Goal: Find specific page/section: Find specific page/section

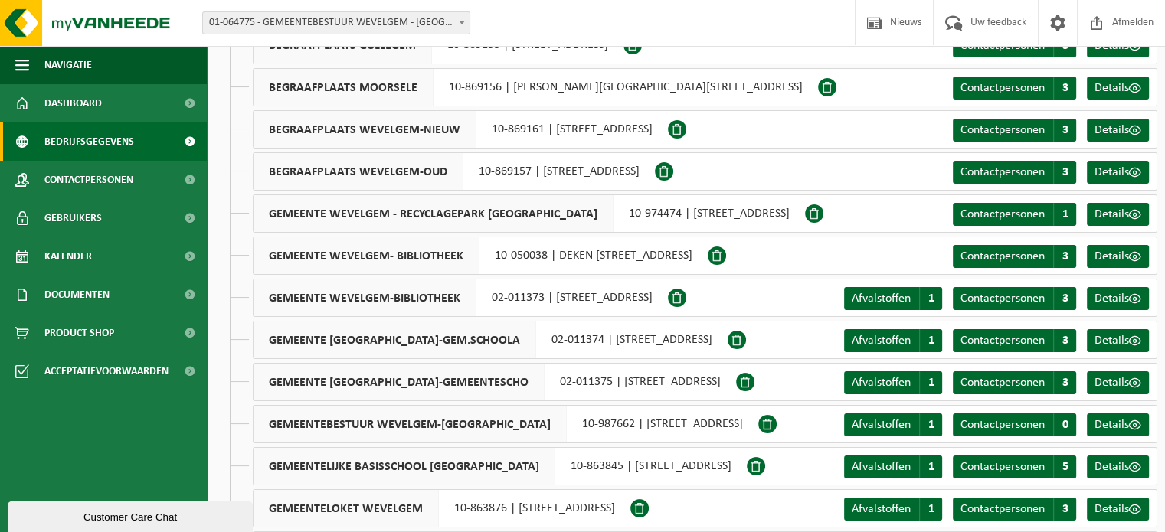
scroll to position [153, 0]
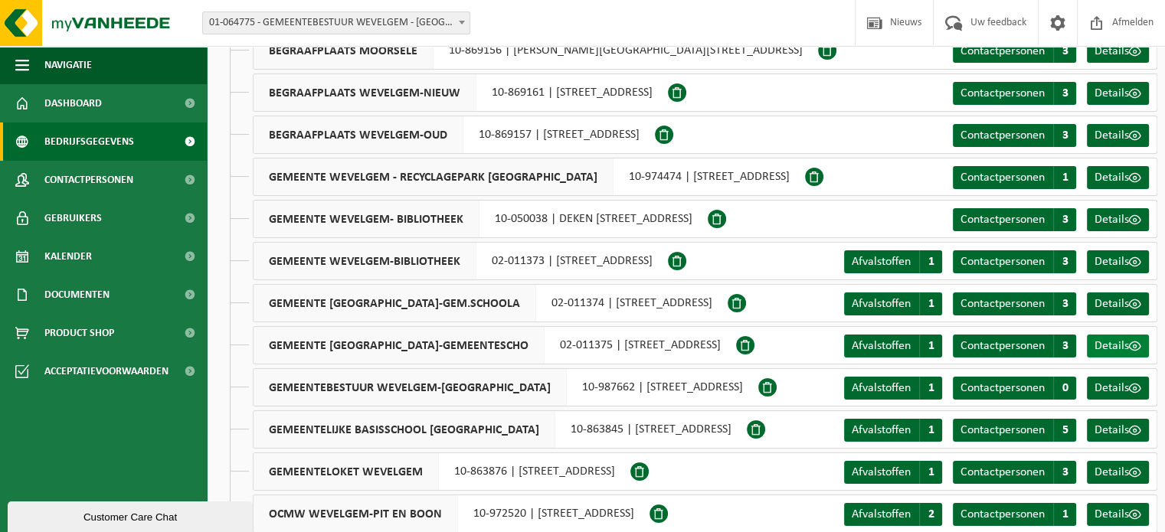
click at [1136, 349] on span at bounding box center [1135, 346] width 12 height 12
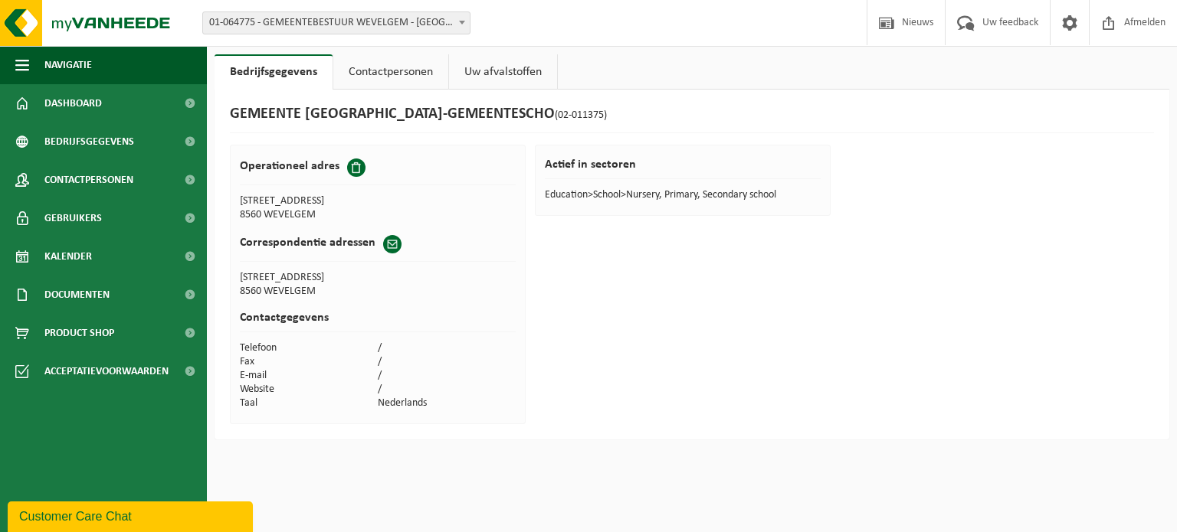
click at [385, 77] on link "Contactpersonen" at bounding box center [390, 71] width 115 height 35
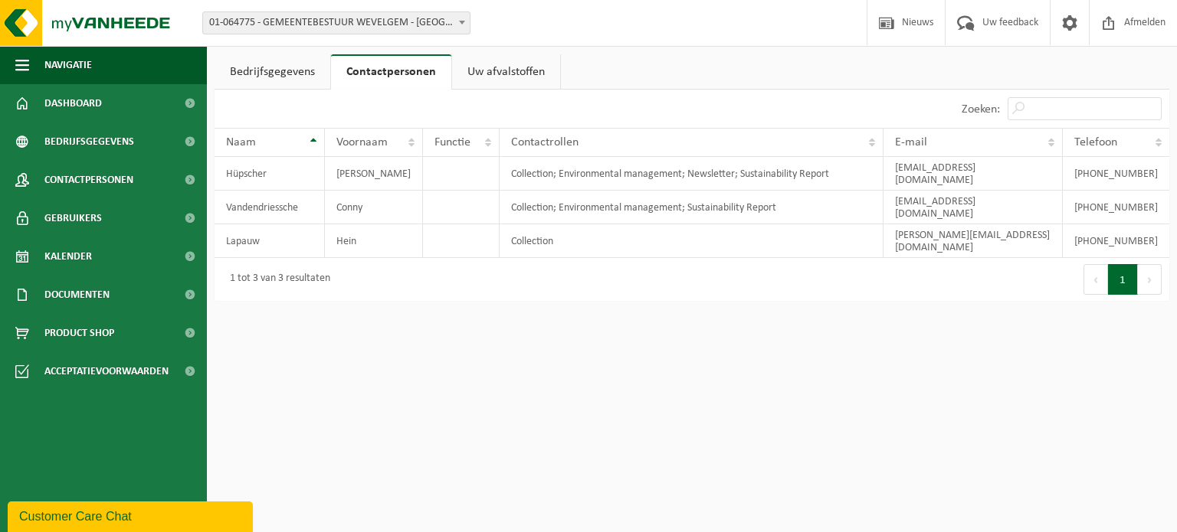
click at [515, 67] on link "Uw afvalstoffen" at bounding box center [506, 71] width 108 height 35
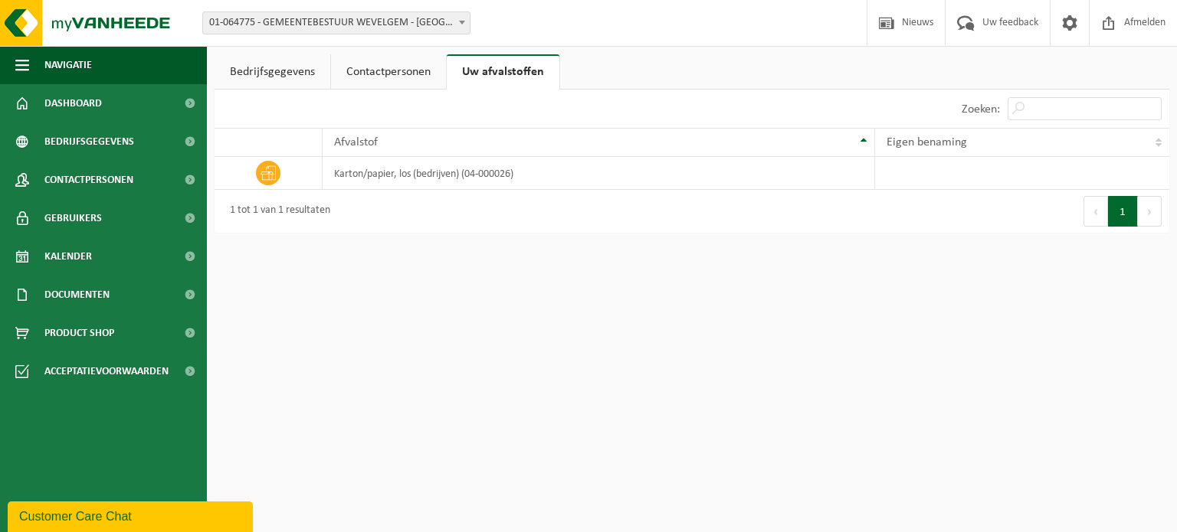
click at [257, 61] on link "Bedrijfsgegevens" at bounding box center [272, 71] width 116 height 35
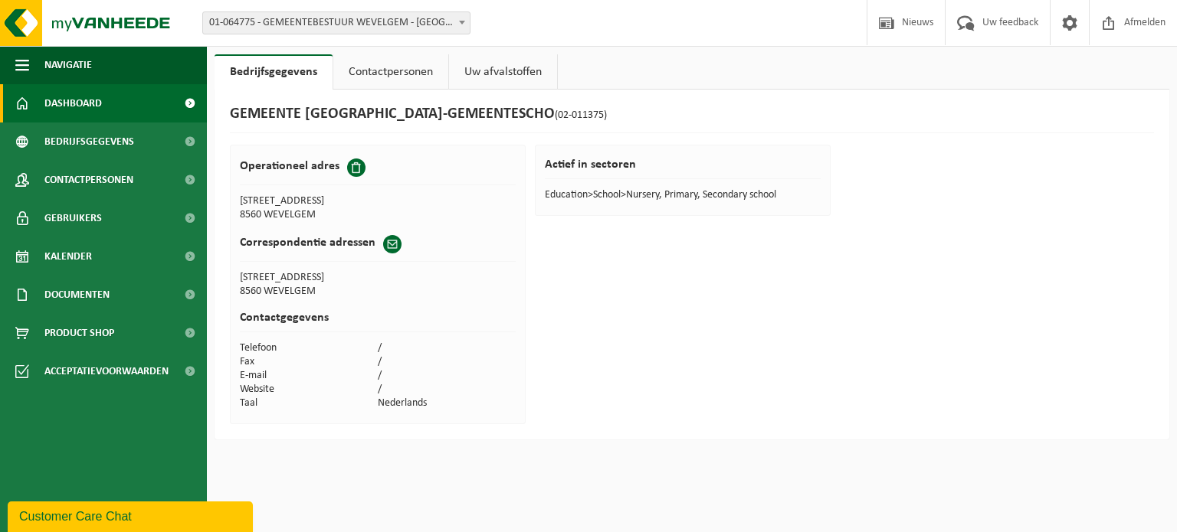
click at [86, 103] on span "Dashboard" at bounding box center [72, 103] width 57 height 38
